Goal: Communication & Community: Answer question/provide support

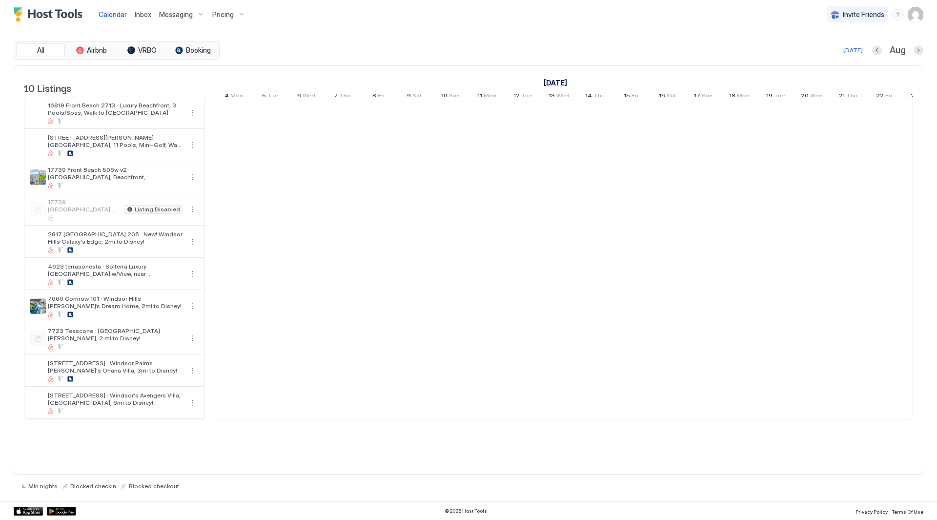
scroll to position [0, 542]
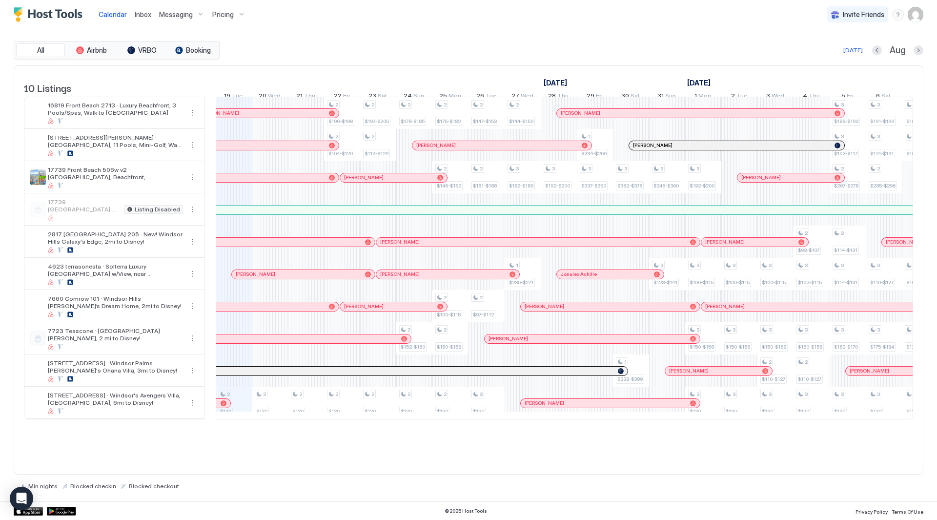
click at [223, 12] on span "Pricing" at bounding box center [222, 14] width 21 height 9
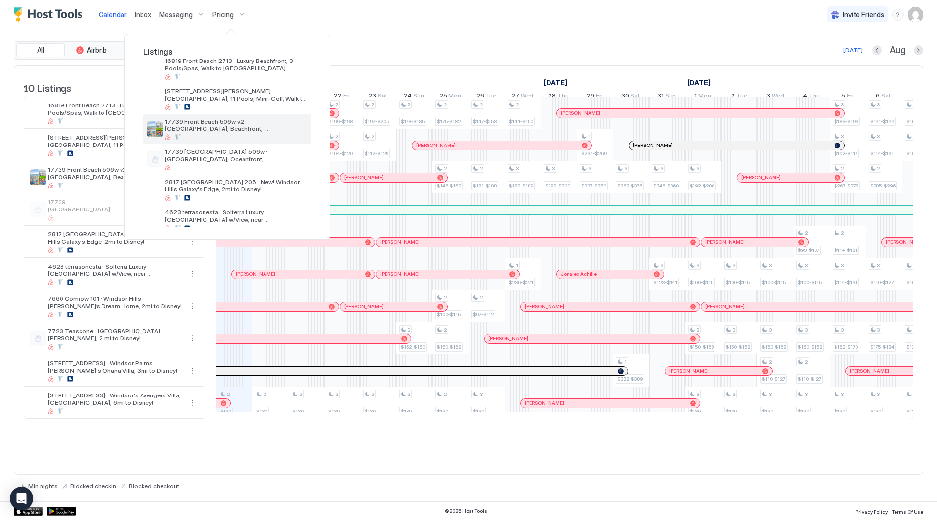
scroll to position [0, 0]
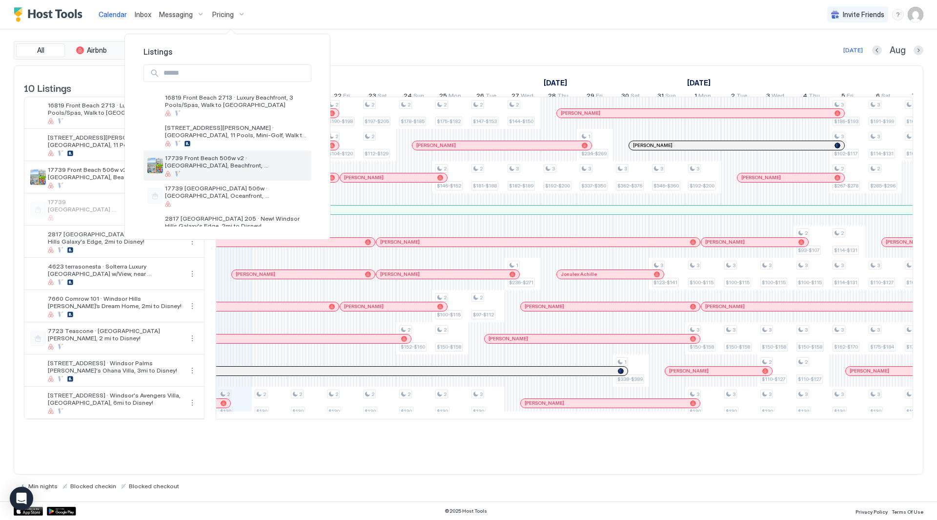
click at [228, 155] on span "17739 Front Beach 506w v2 · [GEOGRAPHIC_DATA], Beachfront, [GEOGRAPHIC_DATA], […" at bounding box center [236, 161] width 142 height 15
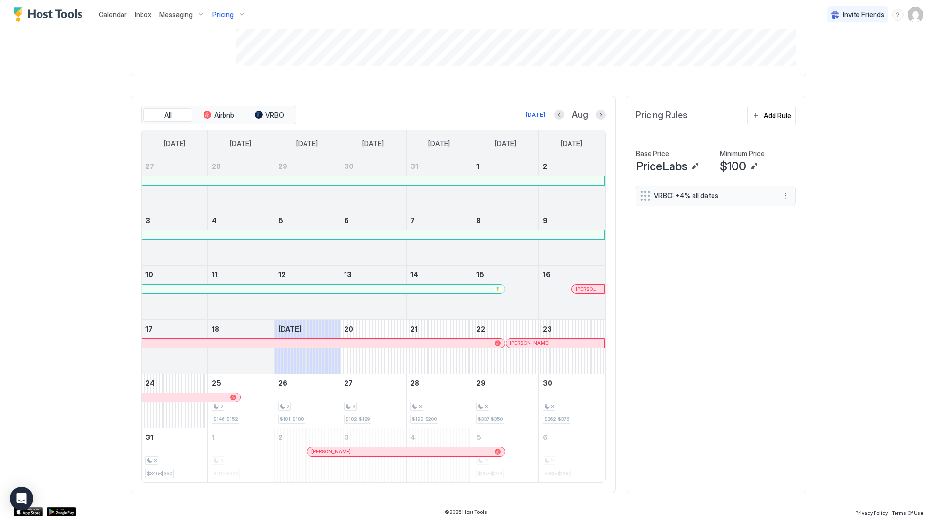
scroll to position [232, 0]
click at [557, 114] on button "Previous month" at bounding box center [559, 114] width 10 height 10
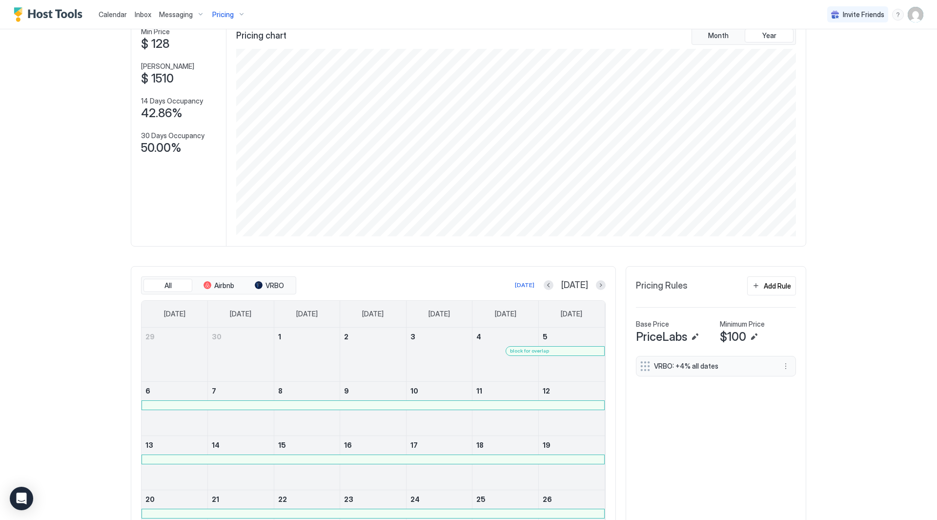
scroll to position [0, 0]
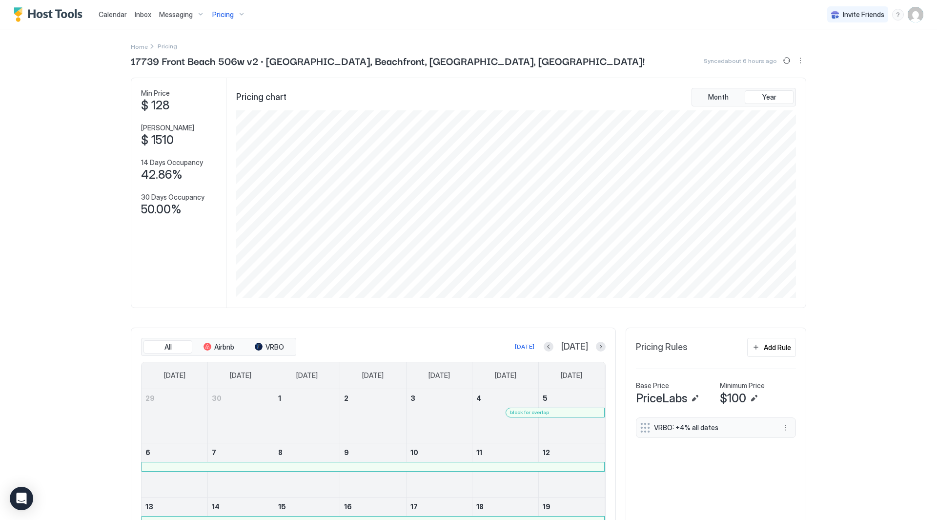
drag, startPoint x: 514, startPoint y: 58, endPoint x: 502, endPoint y: 60, distance: 12.3
click at [514, 59] on div "17739 Front Beach 506w v2 · [GEOGRAPHIC_DATA], Beachfront, [GEOGRAPHIC_DATA], […" at bounding box center [468, 60] width 675 height 15
click at [231, 17] on span "Pricing" at bounding box center [222, 14] width 21 height 9
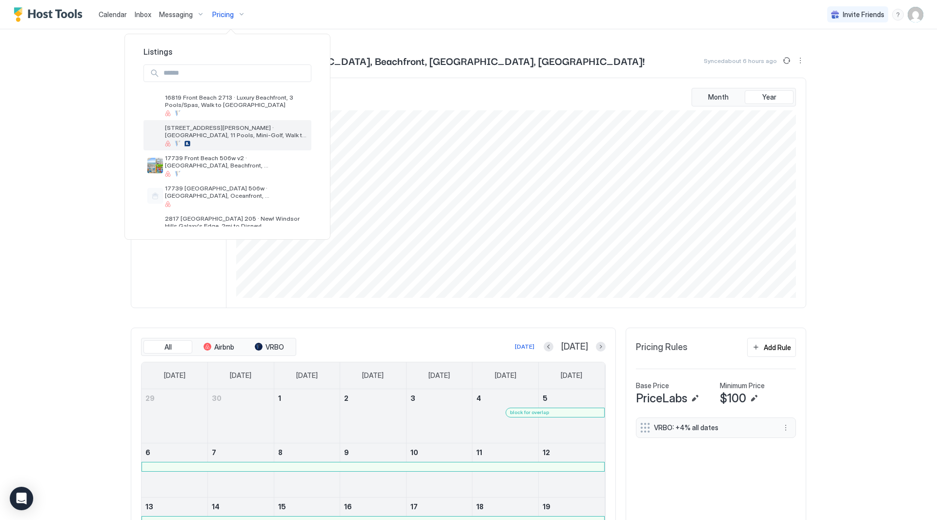
click at [234, 134] on span "[STREET_ADDRESS][PERSON_NAME] · [GEOGRAPHIC_DATA], 11 Pools, Mini-Golf, Walk to…" at bounding box center [236, 131] width 142 height 15
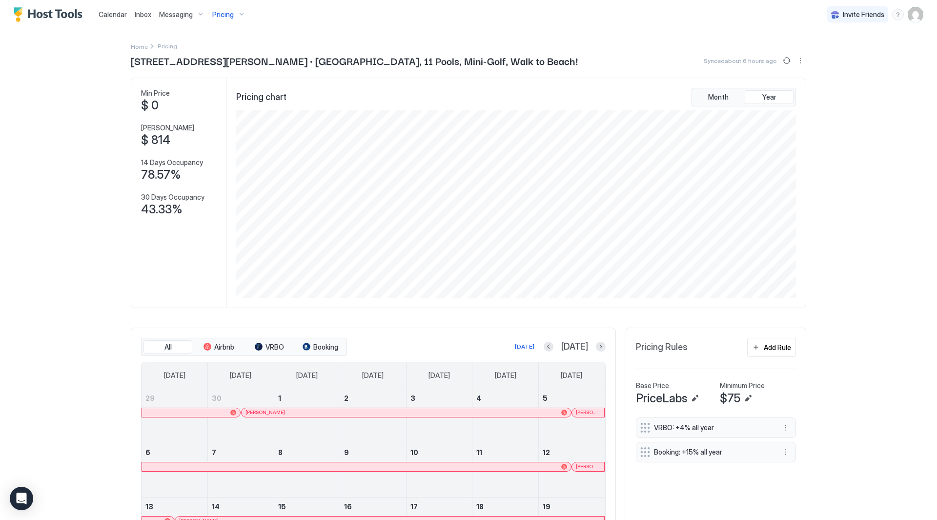
click at [830, 162] on div "Calendar Inbox Messaging Pricing Invite Friends RC Home Pricing [STREET_ADDRESS…" at bounding box center [468, 260] width 937 height 520
click at [435, 47] on div "Home Pricing" at bounding box center [468, 46] width 675 height 10
click at [409, 54] on span "[STREET_ADDRESS][PERSON_NAME] · [GEOGRAPHIC_DATA], 11 Pools, Mini-Golf, Walk to…" at bounding box center [354, 60] width 447 height 15
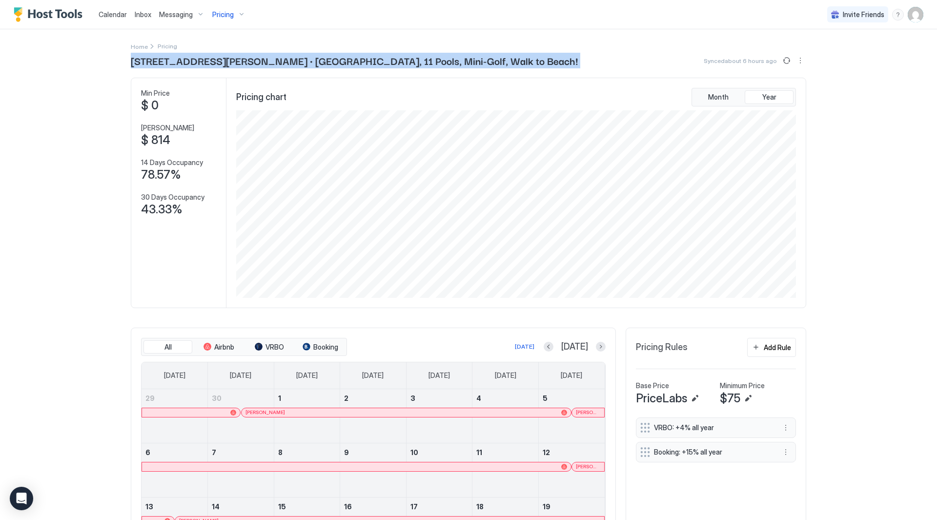
click at [409, 54] on span "[STREET_ADDRESS][PERSON_NAME] · [GEOGRAPHIC_DATA], 11 Pools, Mini-Golf, Walk to…" at bounding box center [354, 60] width 447 height 15
click at [354, 54] on span "[STREET_ADDRESS][PERSON_NAME] · [GEOGRAPHIC_DATA], 11 Pools, Mini-Golf, Walk to…" at bounding box center [354, 60] width 447 height 15
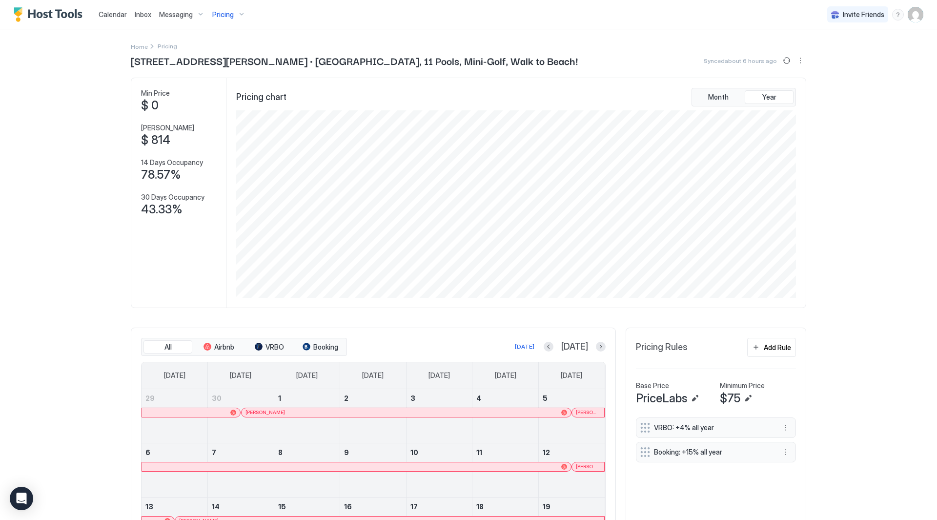
click at [151, 16] on div "Inbox" at bounding box center [143, 14] width 24 height 18
click at [144, 13] on span "Inbox" at bounding box center [143, 14] width 17 height 8
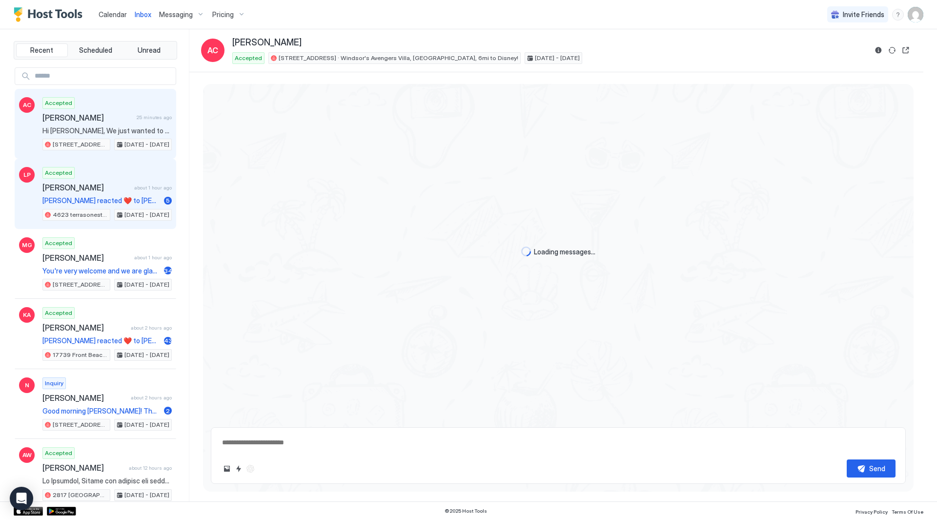
click at [119, 173] on div "Accepted [PERSON_NAME] about 1 hour ago [PERSON_NAME] reacted ❤️ to [PERSON_NAM…" at bounding box center [106, 194] width 129 height 54
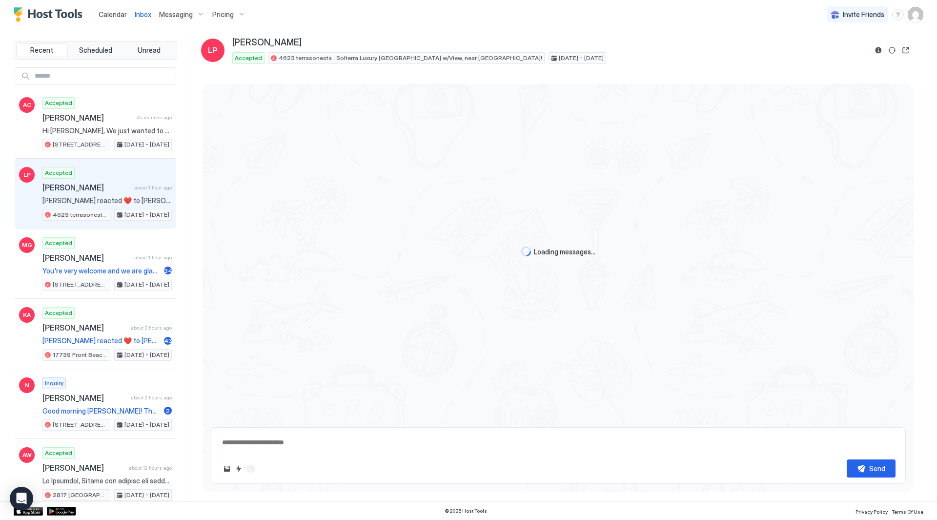
scroll to position [1733, 0]
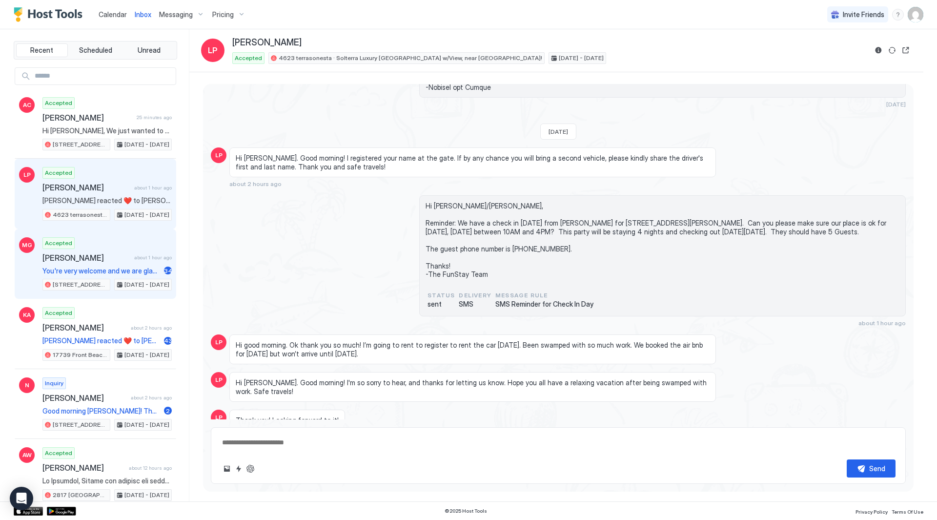
click at [120, 246] on div "Accepted [PERSON_NAME] about 1 hour ago You're very welcome and we are glad to …" at bounding box center [106, 264] width 129 height 54
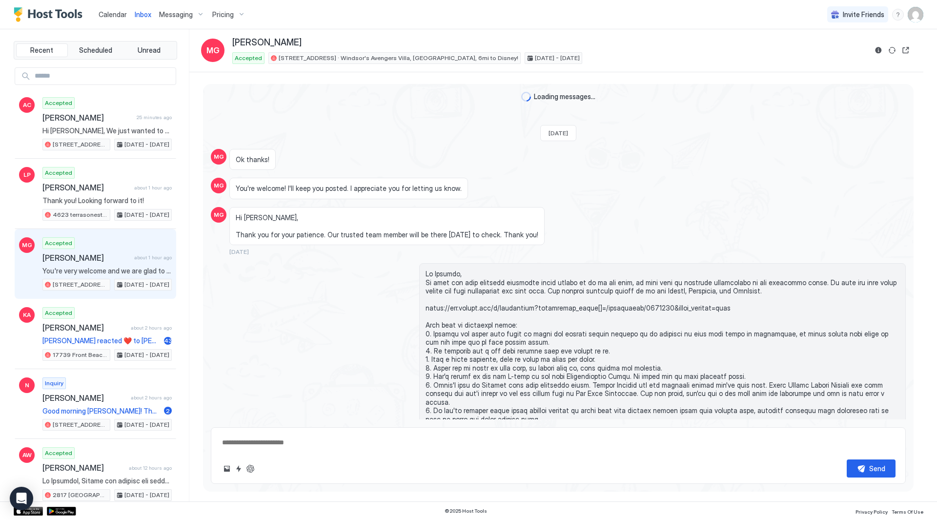
scroll to position [1610, 0]
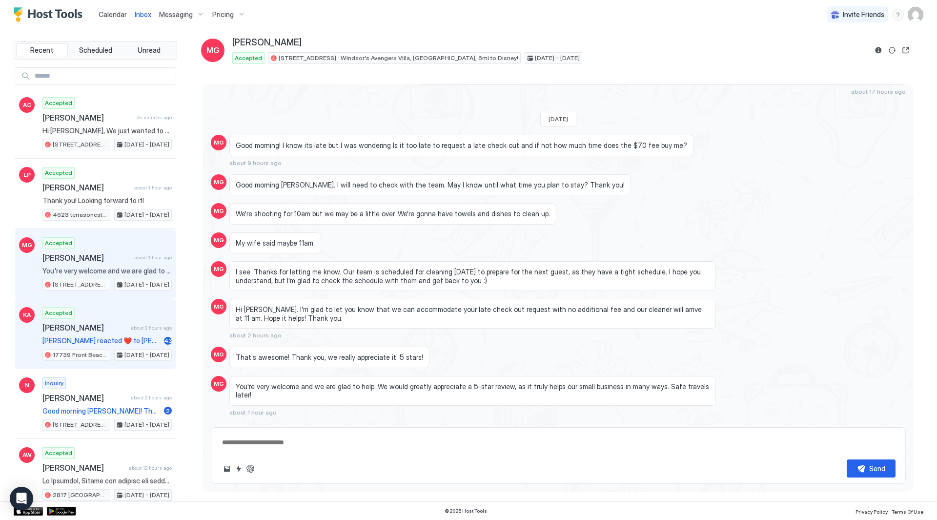
click at [97, 332] on span "[PERSON_NAME]" at bounding box center [84, 327] width 84 height 10
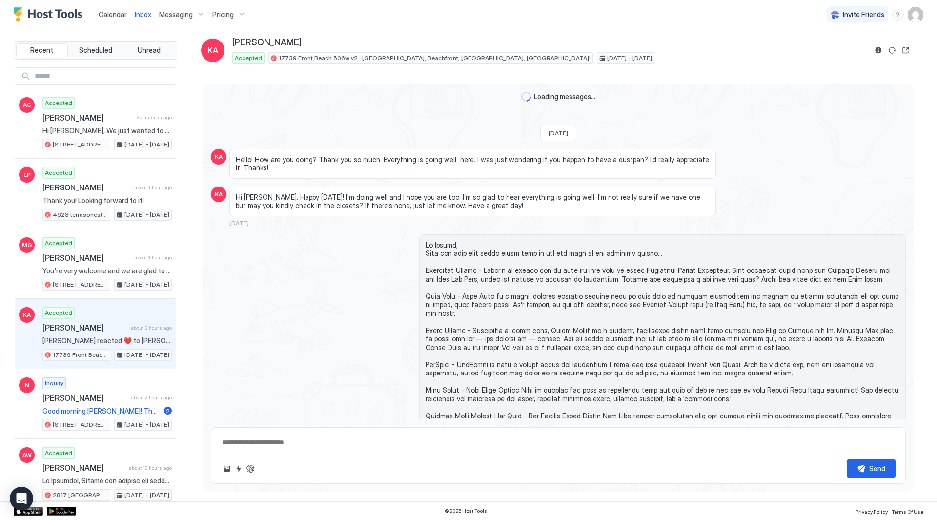
scroll to position [805, 0]
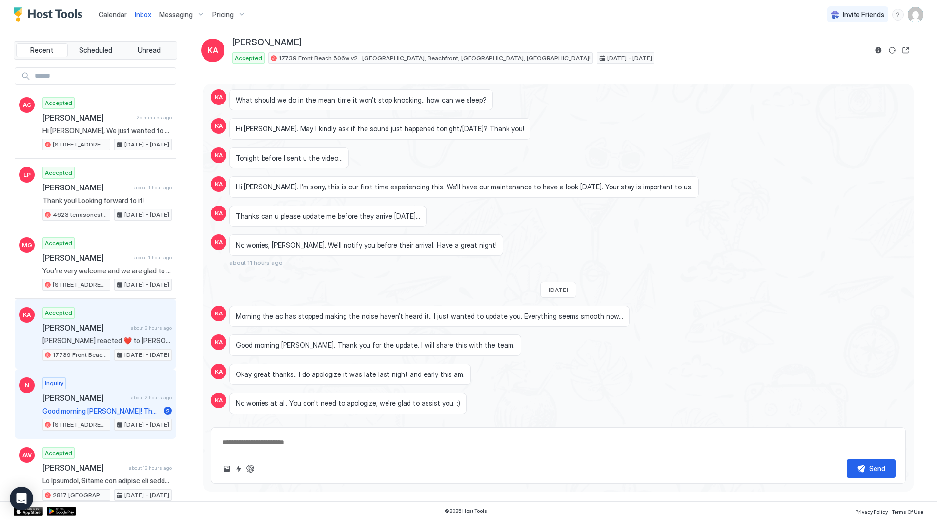
click at [89, 401] on span "[PERSON_NAME]" at bounding box center [84, 398] width 84 height 10
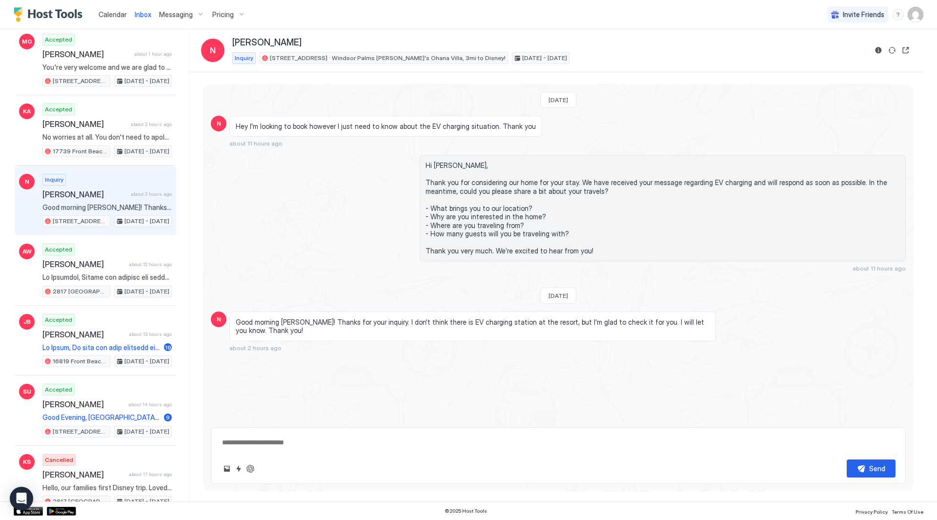
scroll to position [293, 0]
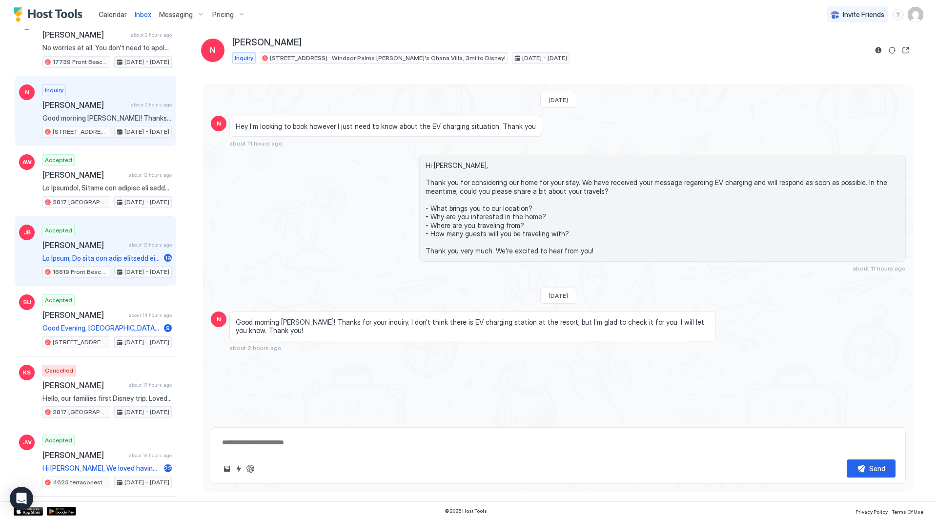
click at [129, 245] on span "about 13 hours ago" at bounding box center [150, 245] width 43 height 6
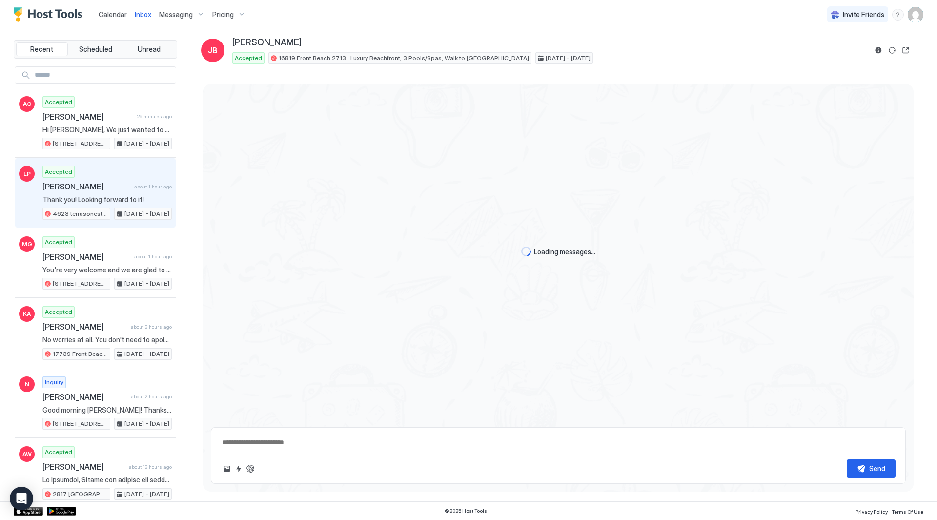
type textarea "*"
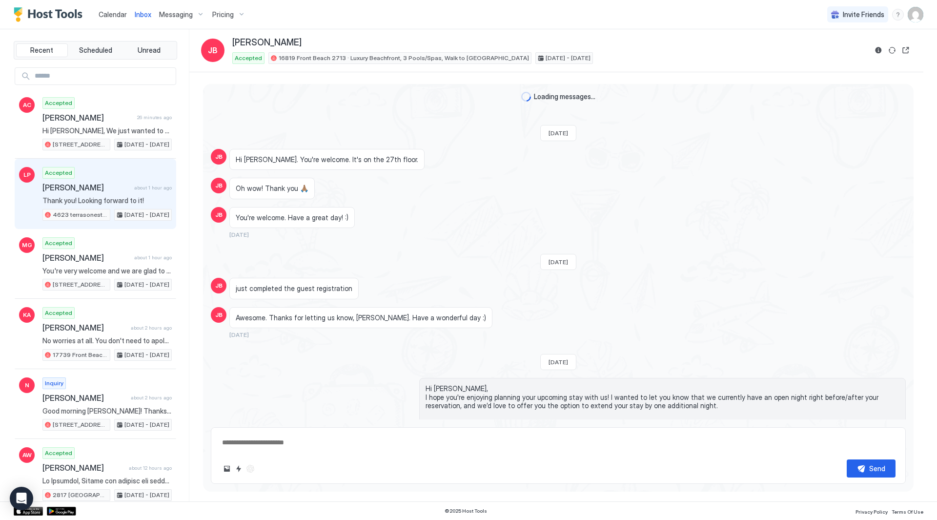
scroll to position [2314, 0]
